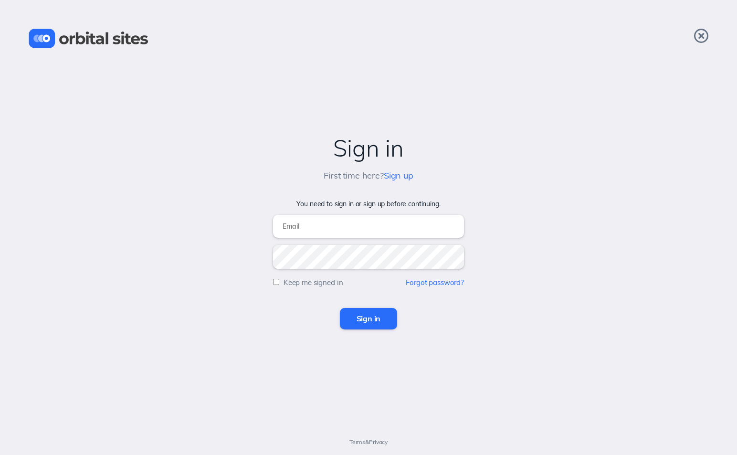
type input "[EMAIL_ADDRESS][DOMAIN_NAME]"
click at [369, 318] on input "Sign in" at bounding box center [369, 318] width 58 height 21
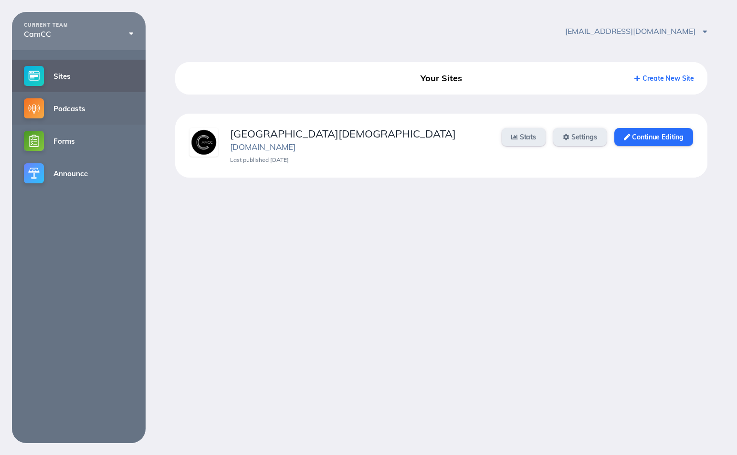
click at [61, 109] on link "Podcasts" at bounding box center [79, 108] width 134 height 32
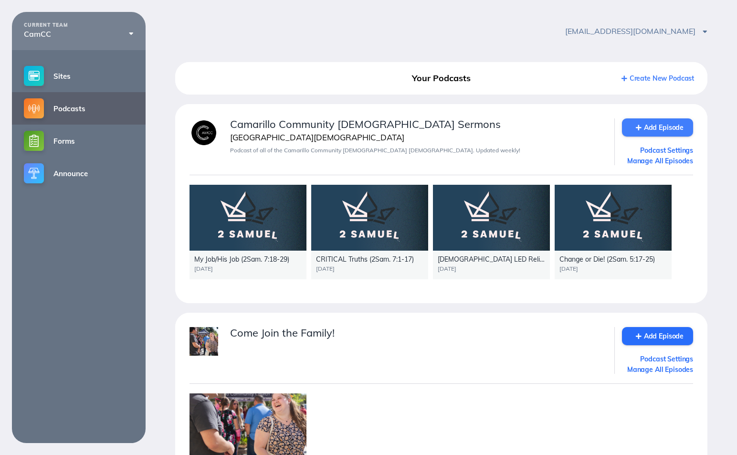
click at [666, 125] on link "Add Episode" at bounding box center [657, 127] width 71 height 18
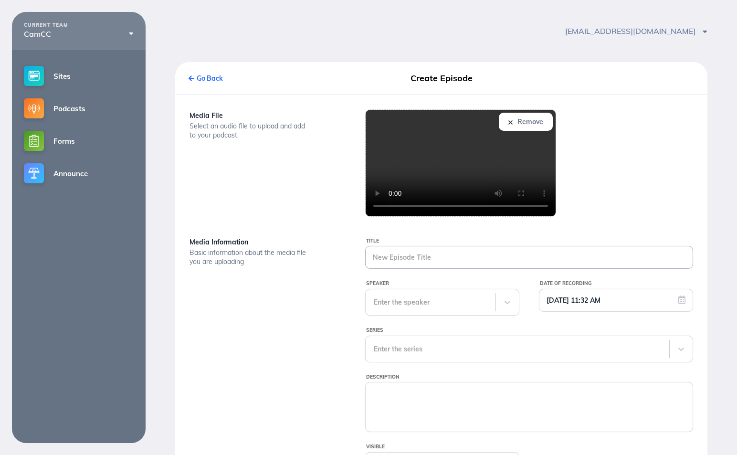
click at [394, 258] on input "Title" at bounding box center [529, 257] width 327 height 22
paste input "The Lord Gives VICTORY 8_1_14"
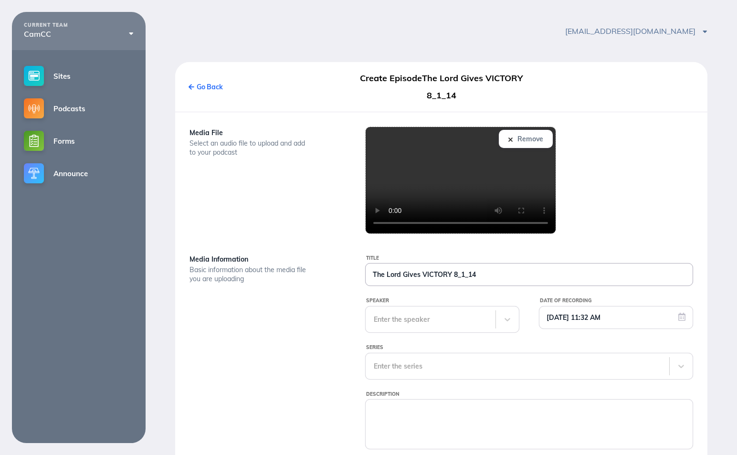
drag, startPoint x: 451, startPoint y: 276, endPoint x: 461, endPoint y: 285, distance: 12.9
click at [451, 276] on input "The Lord Gives VICTORY 8_1_14" at bounding box center [529, 275] width 327 height 22
type input "The Lord Gives VICTORY (2Sam 8:1-14)"
click at [433, 319] on div "Enter the speaker" at bounding box center [442, 319] width 154 height 27
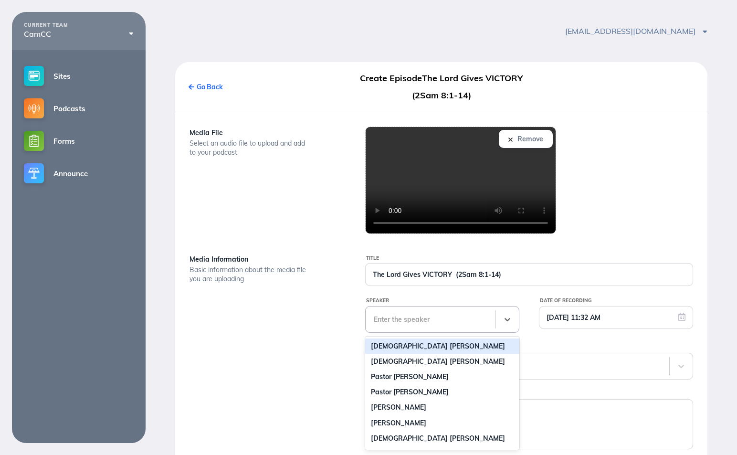
scroll to position [30, 0]
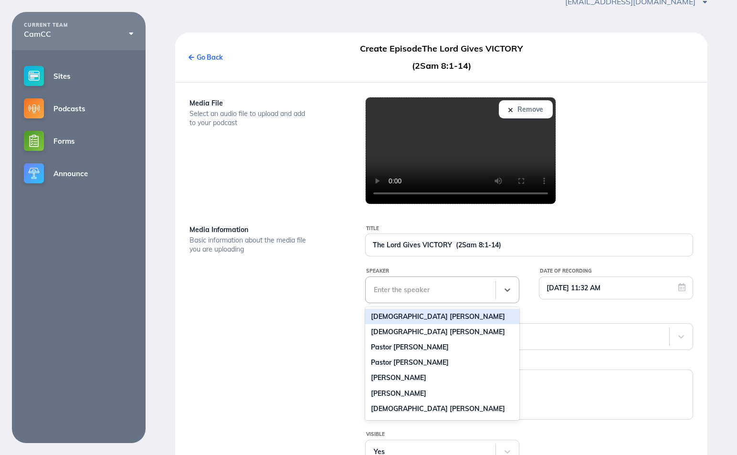
click at [428, 319] on div "[DEMOGRAPHIC_DATA] [PERSON_NAME]" at bounding box center [442, 316] width 154 height 15
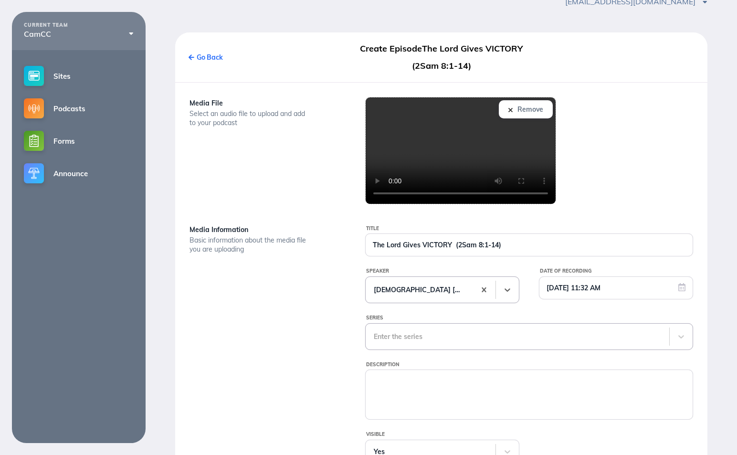
click at [432, 337] on div "Enter the series" at bounding box center [529, 336] width 328 height 27
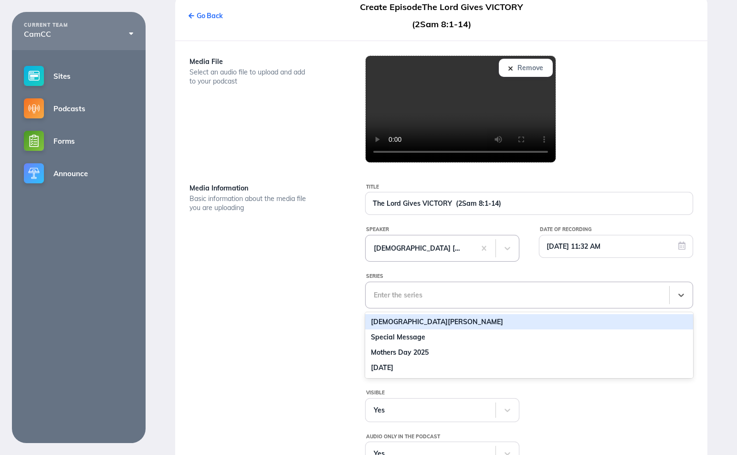
scroll to position [77, 0]
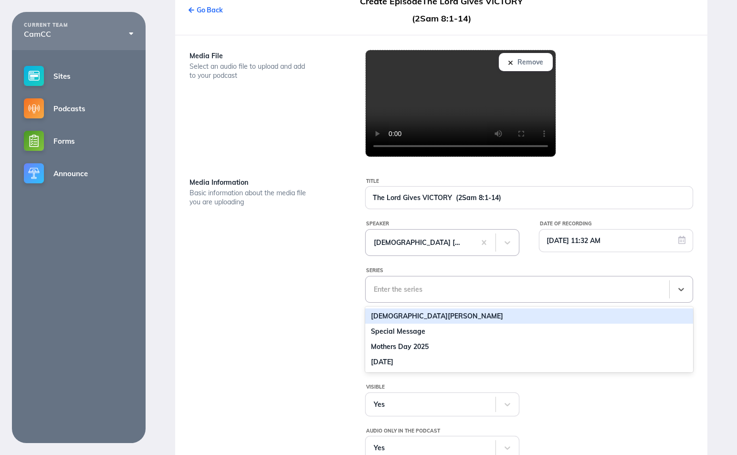
click at [419, 321] on div "[DEMOGRAPHIC_DATA][PERSON_NAME]" at bounding box center [529, 315] width 328 height 15
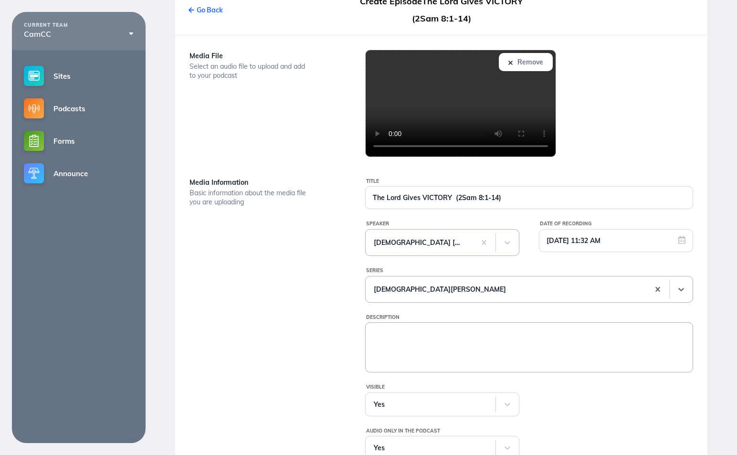
click at [405, 339] on textarea "Description" at bounding box center [529, 347] width 327 height 48
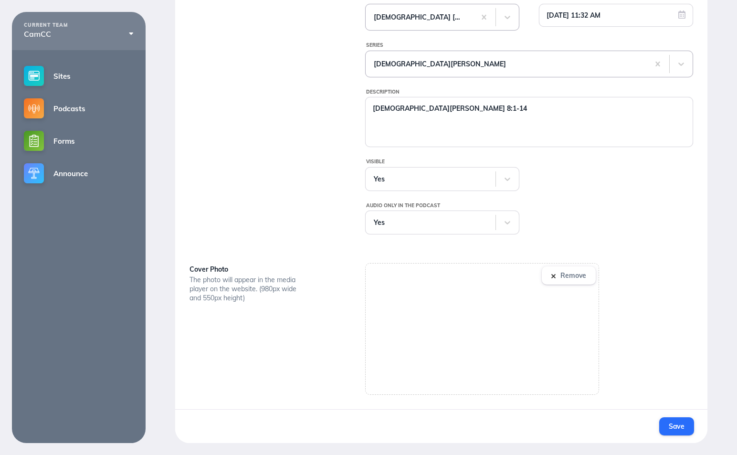
scroll to position [303, 0]
type textarea "[DEMOGRAPHIC_DATA][PERSON_NAME] 8:1-14"
click at [674, 428] on span "Save" at bounding box center [677, 426] width 16 height 9
